Goal: Task Accomplishment & Management: Complete application form

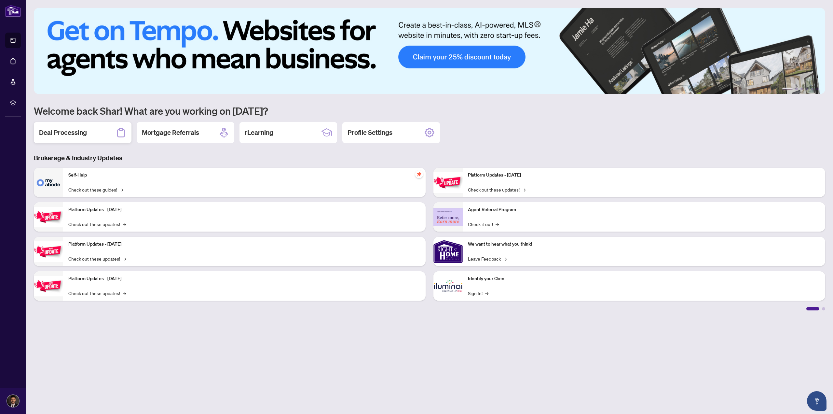
click at [88, 128] on div "Deal Processing" at bounding box center [83, 132] width 98 height 21
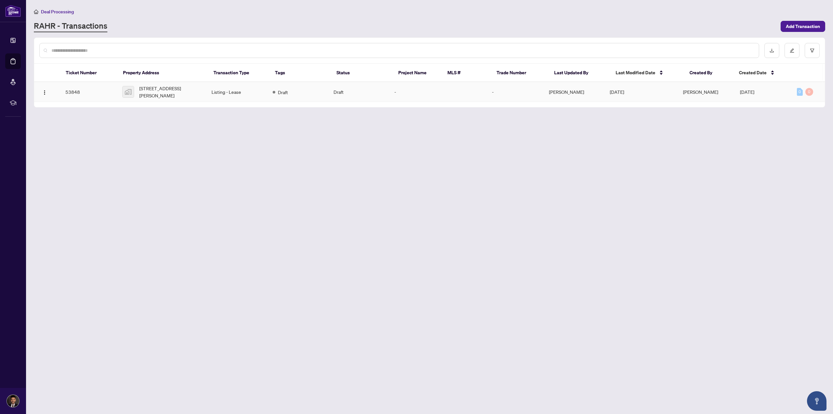
click at [218, 92] on td "Listing - Lease" at bounding box center [236, 92] width 61 height 20
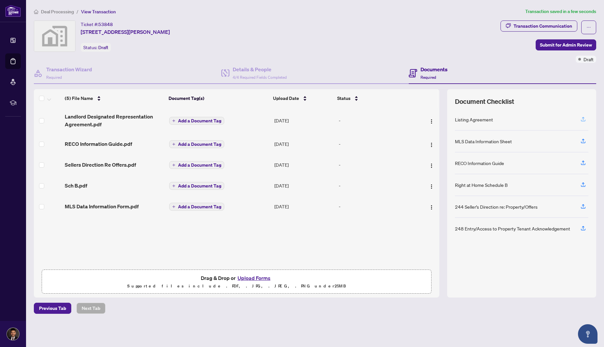
click at [583, 120] on icon "button" at bounding box center [583, 119] width 6 height 6
click at [203, 208] on span "Add a Document Tag" at bounding box center [199, 206] width 43 height 5
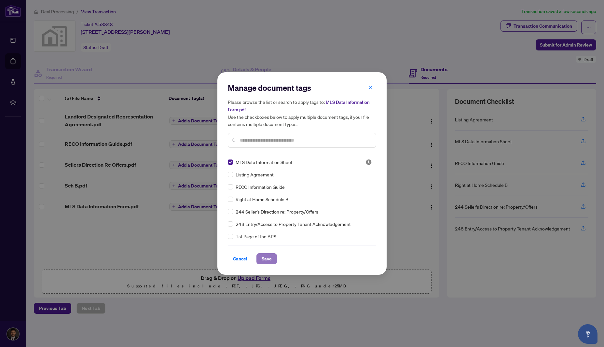
click at [270, 257] on span "Save" at bounding box center [267, 259] width 10 height 10
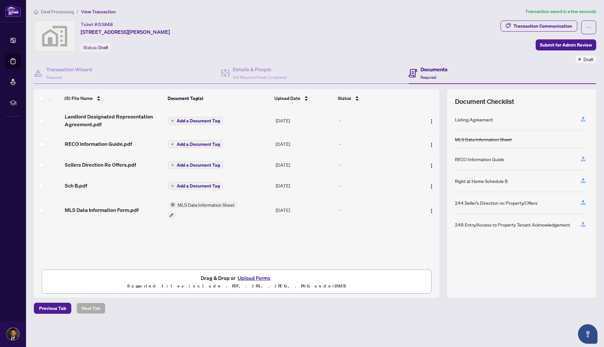
click at [205, 186] on span "Add a Document Tag" at bounding box center [198, 186] width 43 height 5
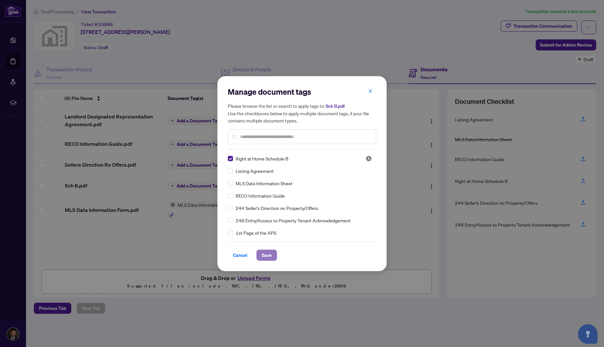
click at [270, 256] on span "Save" at bounding box center [267, 255] width 10 height 10
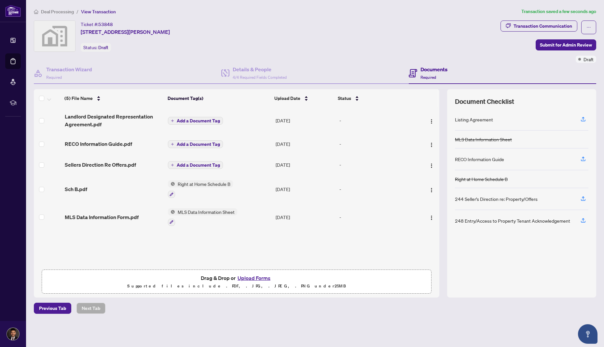
click at [195, 164] on span "Add a Document Tag" at bounding box center [198, 165] width 43 height 5
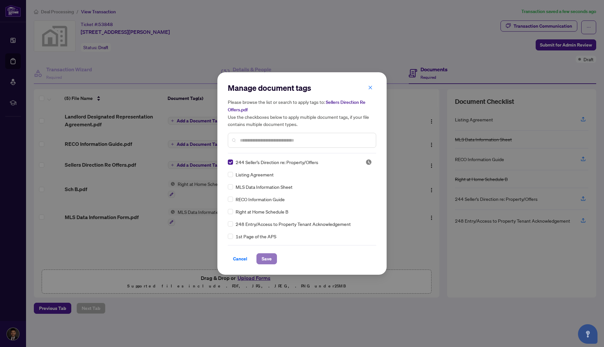
click at [267, 260] on span "Save" at bounding box center [267, 259] width 10 height 10
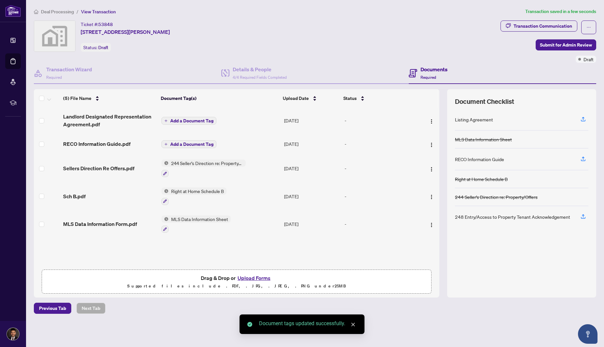
click at [191, 144] on span "Add a Document Tag" at bounding box center [191, 144] width 43 height 5
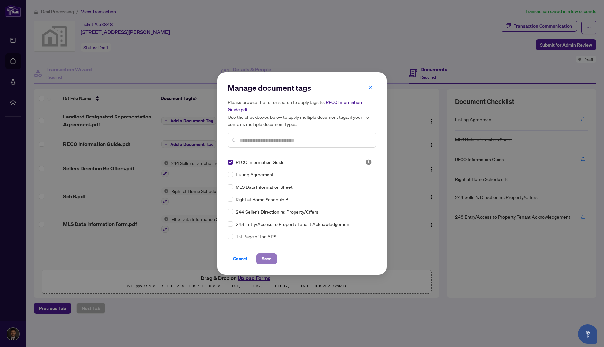
click at [270, 261] on span "Save" at bounding box center [267, 259] width 10 height 10
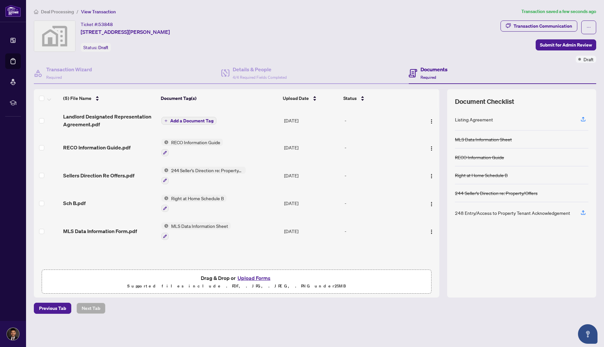
click at [195, 120] on span "Add a Document Tag" at bounding box center [191, 120] width 43 height 5
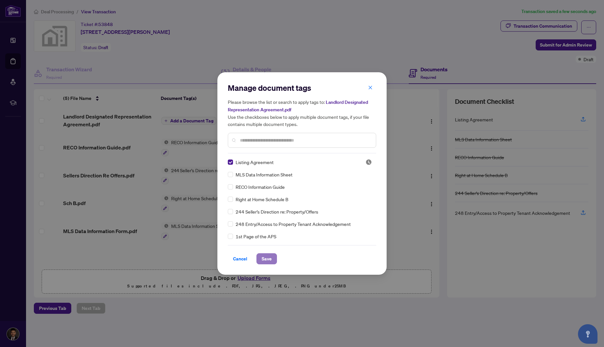
click at [266, 257] on span "Save" at bounding box center [267, 259] width 10 height 10
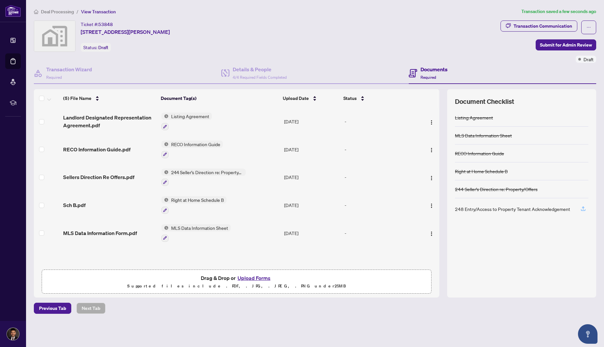
click at [581, 209] on icon "button" at bounding box center [583, 210] width 5 height 2
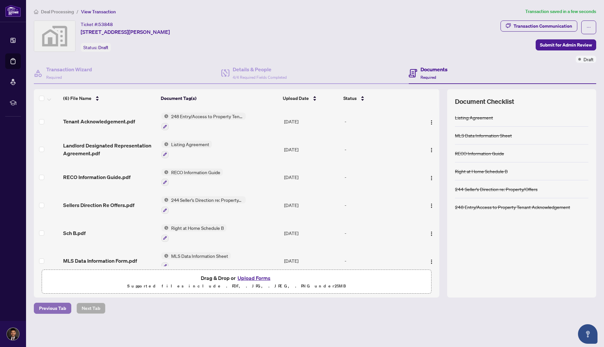
click at [56, 304] on span "Previous Tab" at bounding box center [52, 308] width 27 height 10
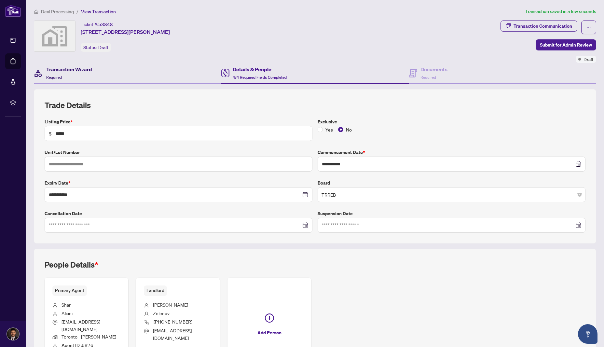
click at [66, 72] on h4 "Transaction Wizard" at bounding box center [69, 69] width 46 height 8
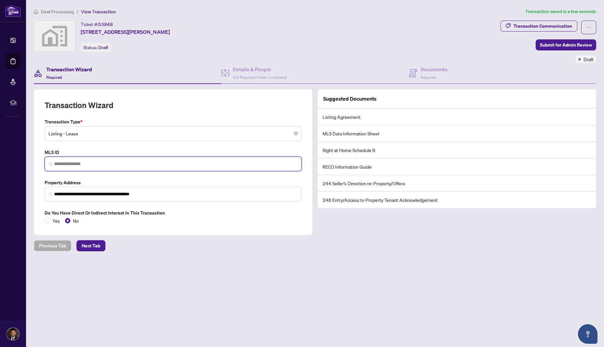
click at [84, 162] on input "search" at bounding box center [175, 163] width 243 height 7
paste input "*********"
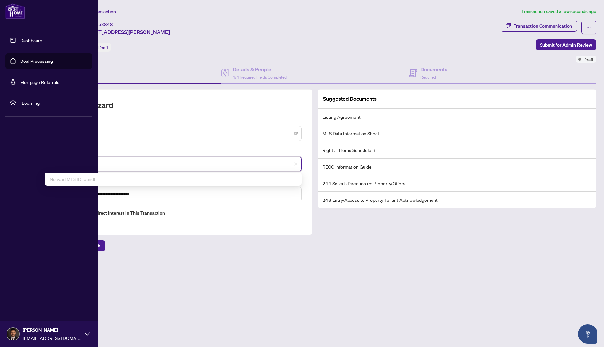
drag, startPoint x: 20, startPoint y: 157, endPoint x: -2, endPoint y: 156, distance: 21.5
click at [0, 156] on html "**********" at bounding box center [302, 173] width 604 height 347
paste input "search"
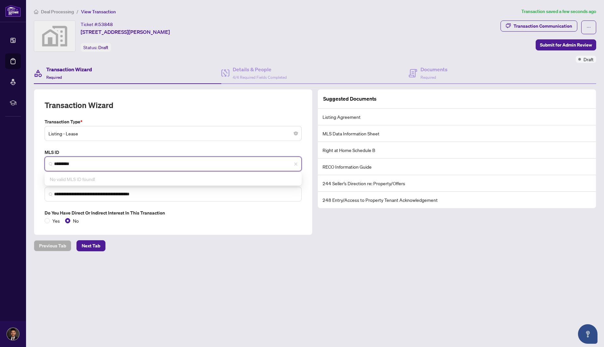
click at [94, 162] on input "*********" at bounding box center [175, 163] width 243 height 7
type input "*********"
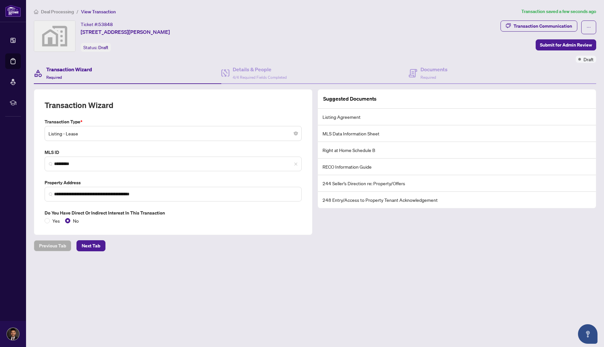
click at [126, 292] on main "**********" at bounding box center [315, 173] width 578 height 347
click at [436, 69] on h4 "Documents" at bounding box center [433, 69] width 27 height 8
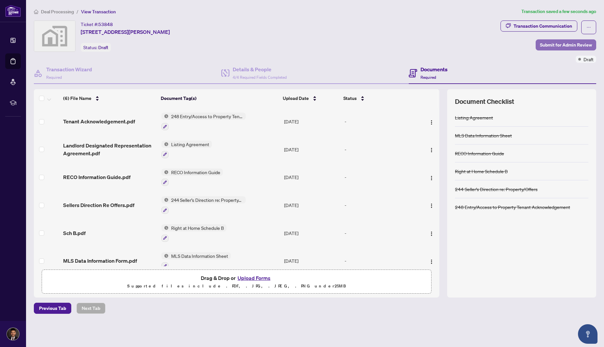
click at [559, 47] on span "Submit for Admin Review" at bounding box center [566, 45] width 52 height 10
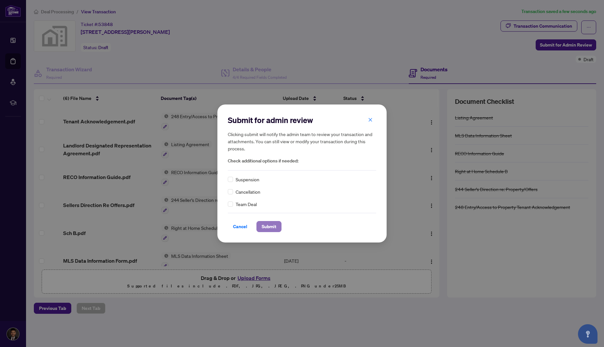
click at [276, 227] on span "Submit" at bounding box center [269, 226] width 15 height 10
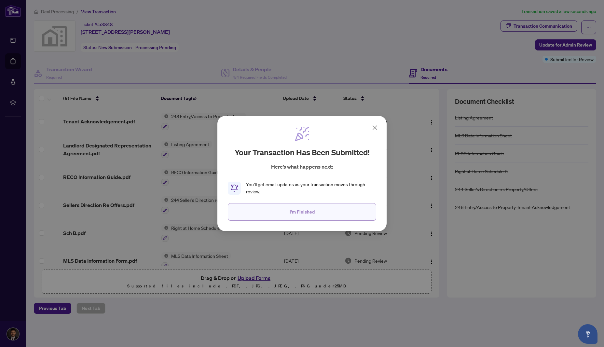
click at [304, 211] on span "I'm Finished" at bounding box center [302, 212] width 25 height 10
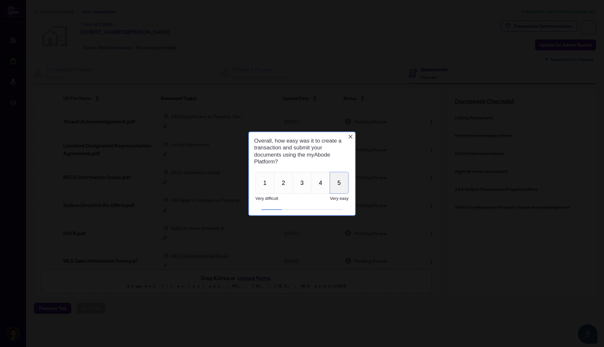
click at [337, 182] on button "5" at bounding box center [339, 183] width 19 height 22
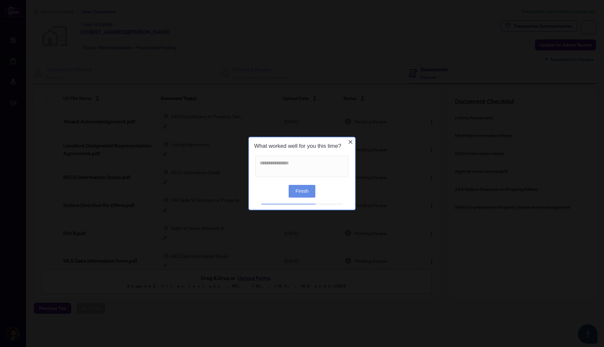
click at [350, 141] on icon "Close button" at bounding box center [350, 141] width 5 height 5
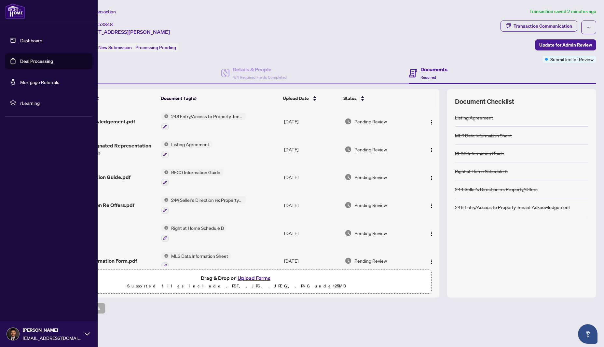
click at [23, 39] on link "Dashboard" at bounding box center [31, 40] width 22 height 6
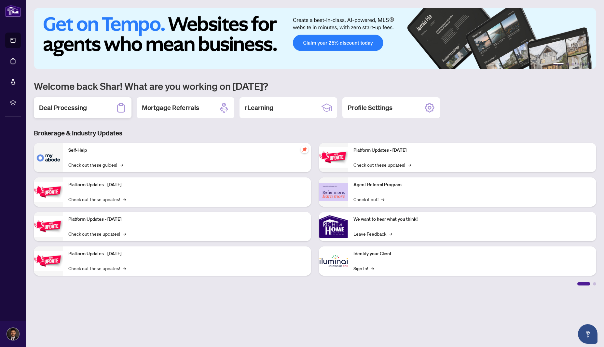
click at [91, 108] on div "Deal Processing" at bounding box center [83, 107] width 98 height 21
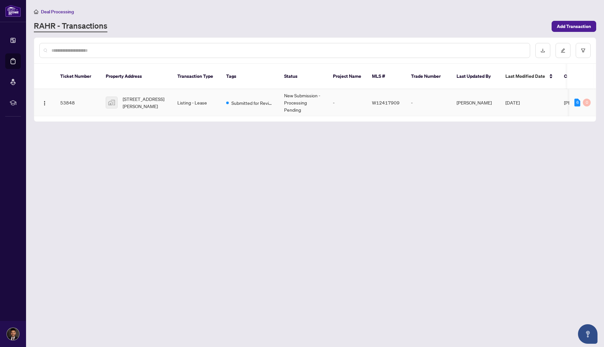
click at [194, 96] on td "Listing - Lease" at bounding box center [196, 102] width 49 height 27
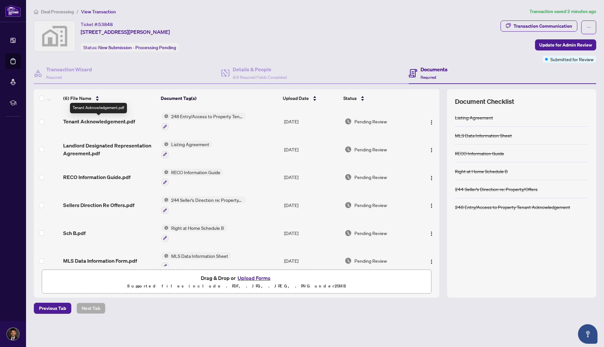
click at [103, 122] on span "Tenant Acknowledgement.pdf" at bounding box center [99, 121] width 72 height 8
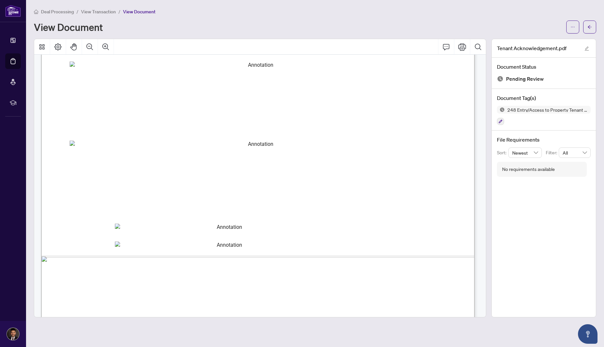
scroll to position [317, 0]
